Goal: Find specific page/section: Find specific page/section

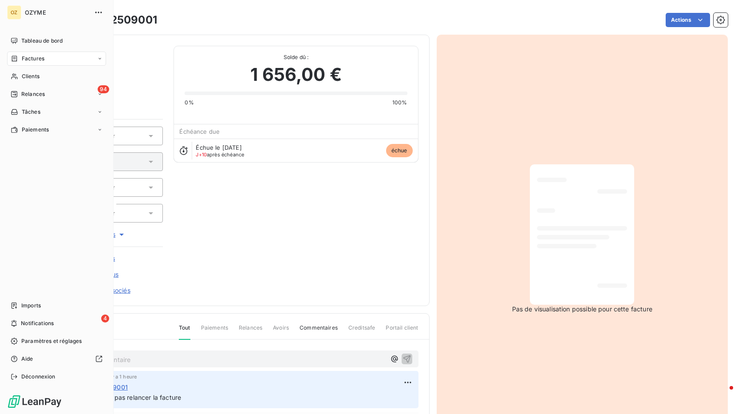
click at [28, 59] on span "Factures" at bounding box center [33, 59] width 23 height 8
click at [40, 59] on span "Factures" at bounding box center [33, 59] width 23 height 8
click at [42, 79] on span "Factures" at bounding box center [32, 76] width 23 height 8
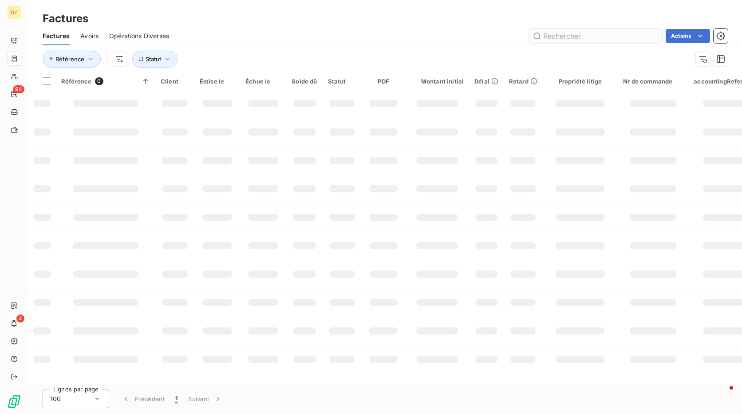
click at [577, 39] on input "text" at bounding box center [595, 36] width 133 height 14
type input "FA871192"
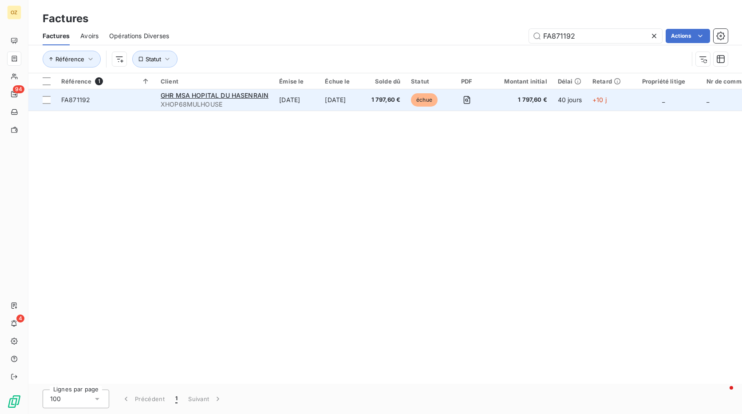
click at [85, 99] on span "FA871192" at bounding box center [75, 100] width 29 height 8
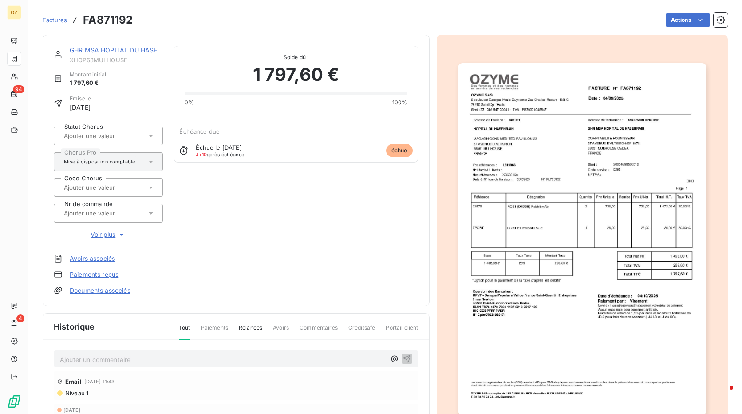
click at [120, 50] on link "GHR MSA HOPITAL DU HASENRAIN" at bounding box center [124, 50] width 108 height 8
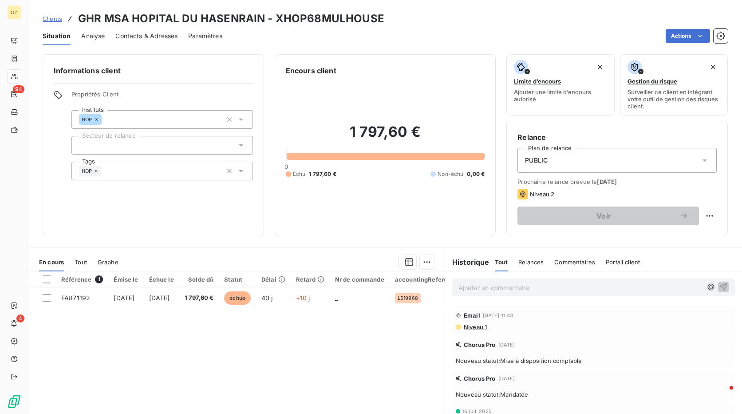
click at [325, 21] on h3 "GHR MSA HOPITAL DU HASENRAIN - XHOP68MULHOUSE" at bounding box center [231, 19] width 306 height 16
click at [326, 21] on h3 "GHR MSA HOPITAL DU HASENRAIN - XHOP68MULHOUSE" at bounding box center [231, 19] width 306 height 16
copy h3 "XHOP68MULHOUSE"
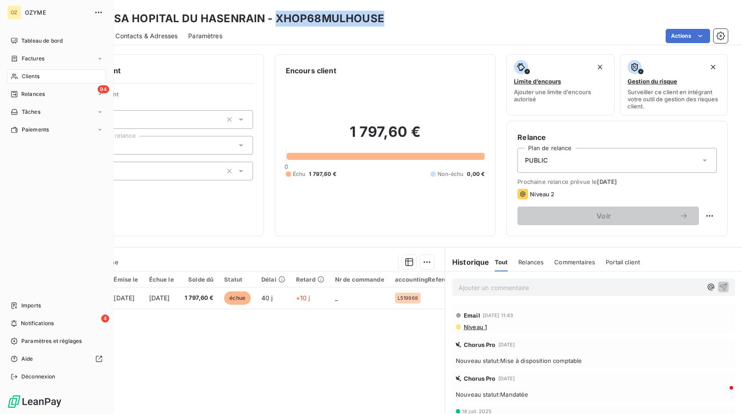
click at [51, 77] on div "Clients" at bounding box center [56, 76] width 99 height 14
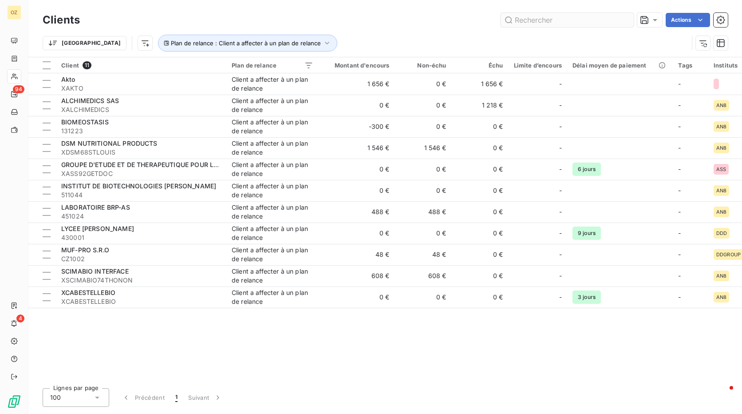
click at [590, 17] on input "text" at bounding box center [567, 20] width 133 height 14
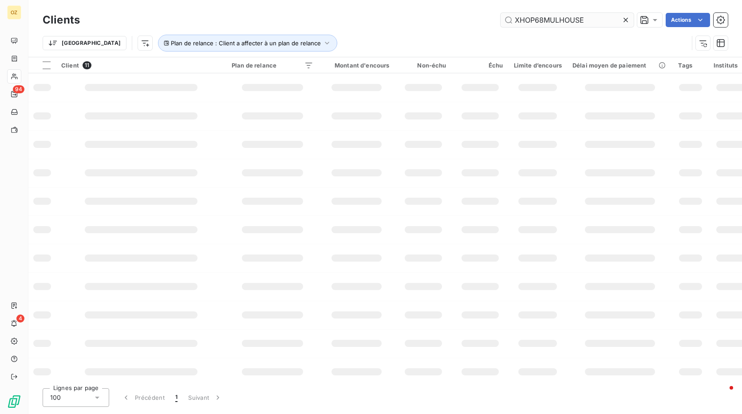
type input "XHOP68MULHOUSE"
